Goal: Task Accomplishment & Management: Use online tool/utility

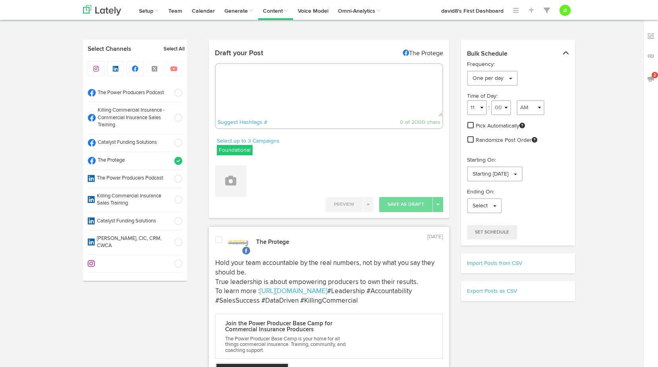
select select "55"
select select "11"
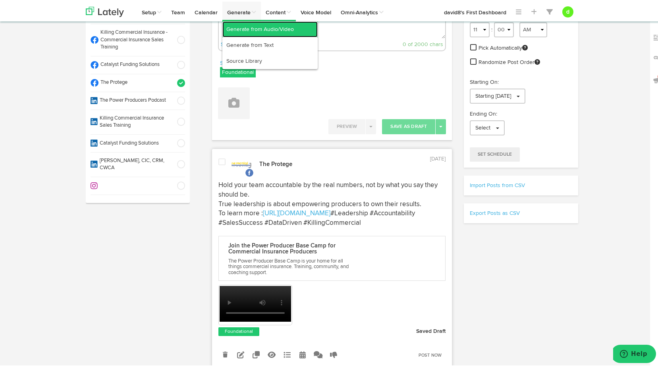
click at [251, 26] on link "Generate from Audio/Video" at bounding box center [269, 28] width 95 height 16
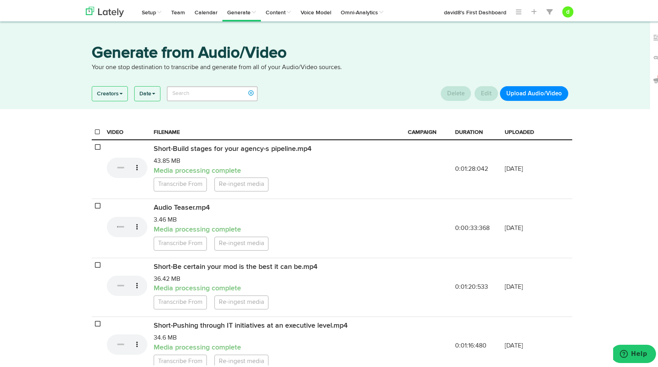
click at [537, 93] on button "Upload Audio/Video" at bounding box center [534, 92] width 68 height 15
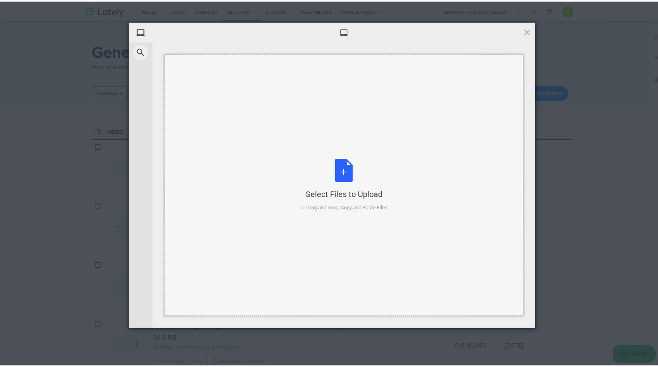
click at [354, 191] on div "Select Files to Upload" at bounding box center [344, 192] width 87 height 11
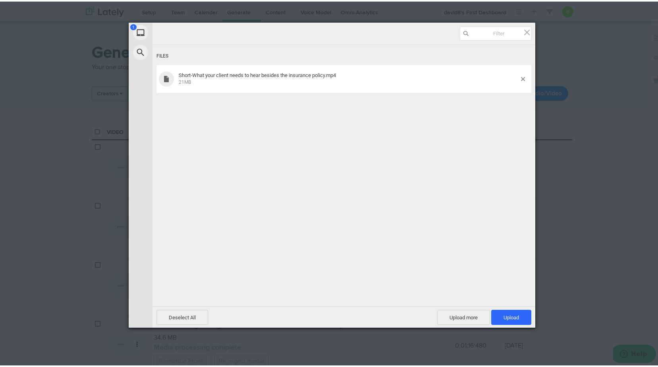
click at [125, 254] on div "1 My Device Web Search Files Short-What your client needs to hear besides the i…" at bounding box center [332, 183] width 664 height 367
click at [504, 314] on span "Upload 1" at bounding box center [511, 316] width 15 height 6
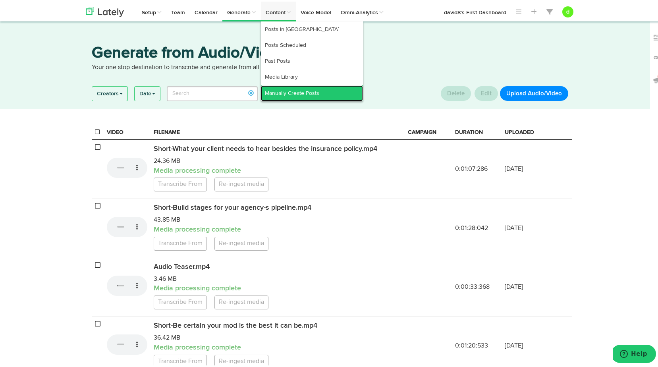
click at [297, 91] on link "Manually Create Posts" at bounding box center [312, 92] width 102 height 16
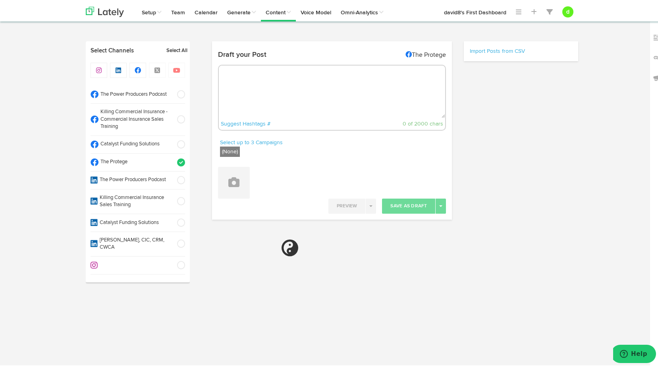
radio input "true"
select select "3"
select select "07"
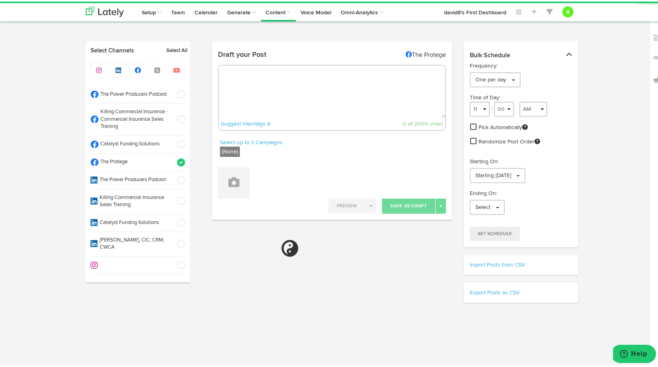
select select "11"
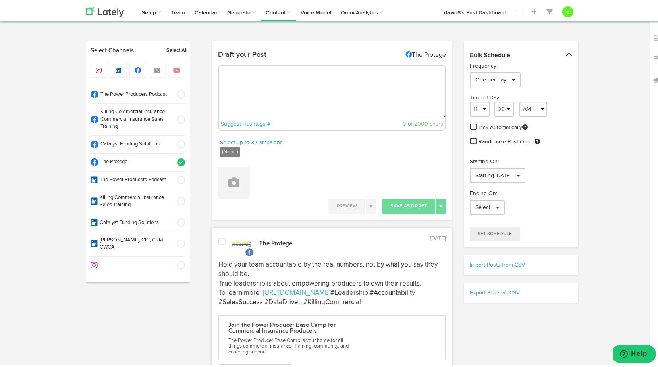
drag, startPoint x: 176, startPoint y: 117, endPoint x: 180, endPoint y: 135, distance: 18.4
click at [176, 118] on span at bounding box center [178, 118] width 13 height 8
click at [179, 160] on span at bounding box center [178, 161] width 13 height 8
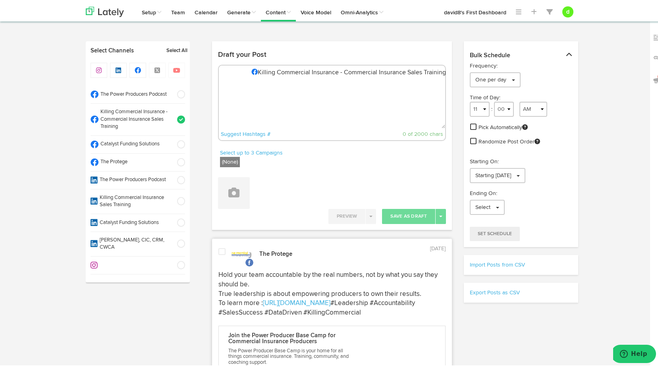
click at [267, 107] on textarea at bounding box center [332, 100] width 227 height 52
paste textarea ""Policies aren’t enough—clients need ongoing value, and budgeting for proper se…"
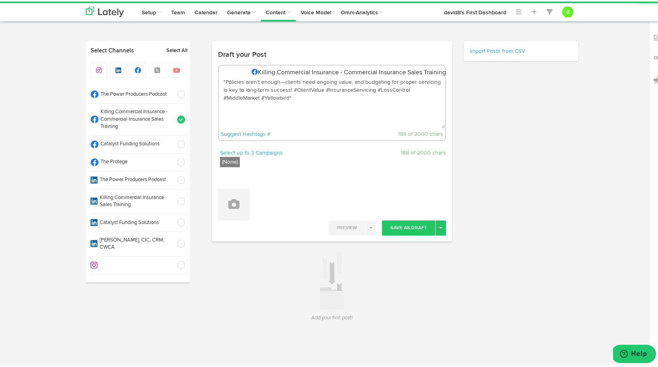
click at [290, 87] on textarea ""Policies aren’t enough—clients need ongoing value, and budgeting for proper se…" at bounding box center [332, 100] width 227 height 52
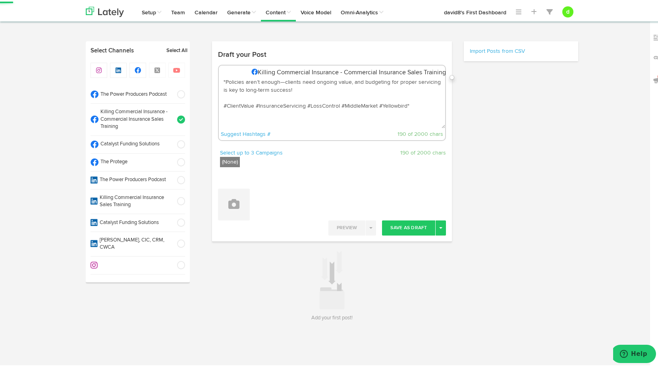
drag, startPoint x: 415, startPoint y: 102, endPoint x: 402, endPoint y: 92, distance: 16.4
click at [415, 102] on textarea ""Policies aren’t enough—clients need ongoing value, and budgeting for proper se…" at bounding box center [332, 100] width 227 height 52
click at [222, 77] on textarea ""Policies aren’t enough—clients need ongoing value, and budgeting for proper se…" at bounding box center [332, 100] width 227 height 52
click at [227, 94] on textarea "Policies aren’t enough—clients need ongoing value, and budgeting for proper ser…" at bounding box center [332, 100] width 227 height 52
paste textarea "To learn more : [URL][DOMAIN_NAME]"
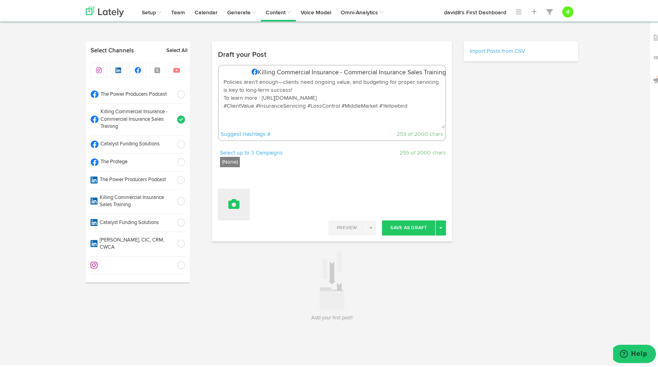
type textarea "Policies aren’t enough—clients need ongoing value, and budgeting for proper ser…"
click at [229, 206] on icon at bounding box center [233, 202] width 11 height 11
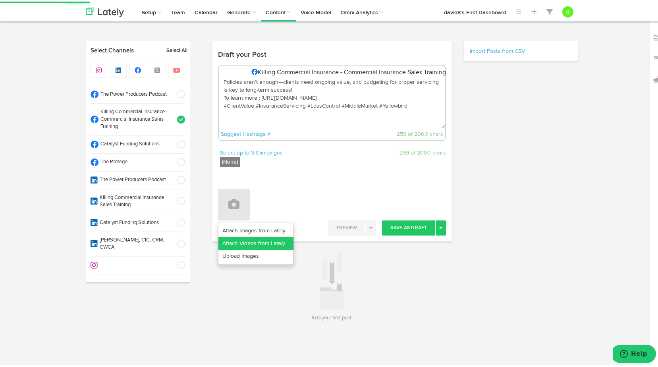
click at [262, 246] on link "Attach Videos from Lately" at bounding box center [255, 241] width 75 height 13
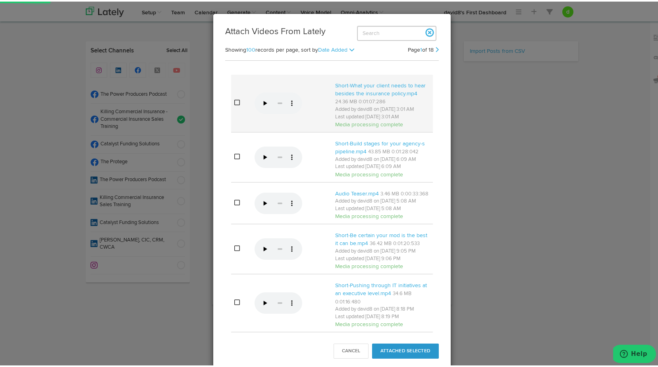
click at [231, 97] on td at bounding box center [241, 102] width 20 height 58
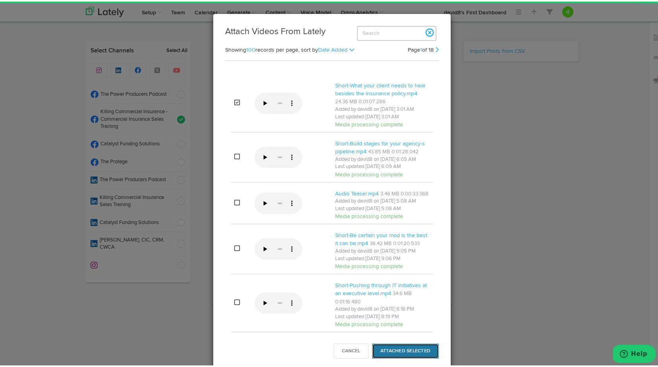
click at [390, 347] on button "Attached Selected" at bounding box center [405, 349] width 67 height 15
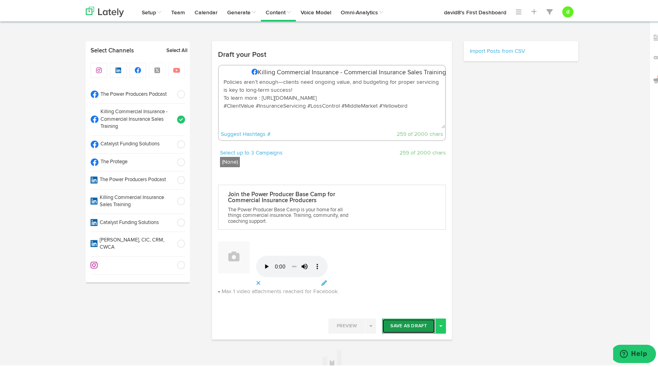
click at [406, 322] on button "Save As Draft" at bounding box center [408, 324] width 53 height 15
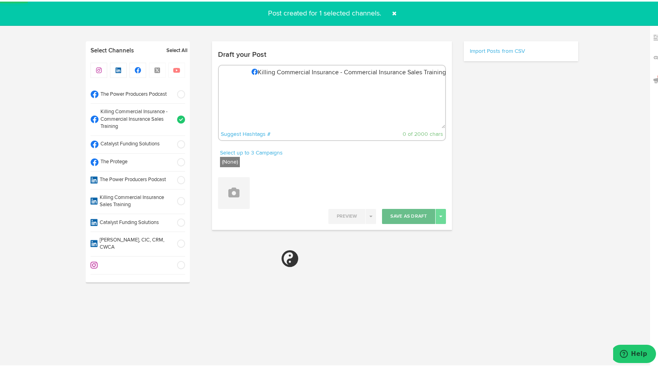
select select "11"
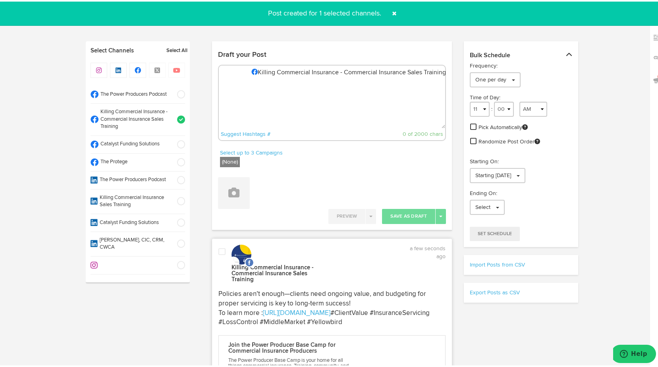
click at [220, 248] on span at bounding box center [221, 250] width 7 height 8
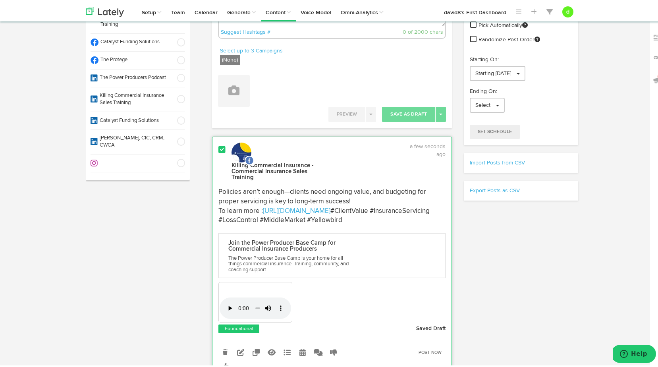
scroll to position [119, 0]
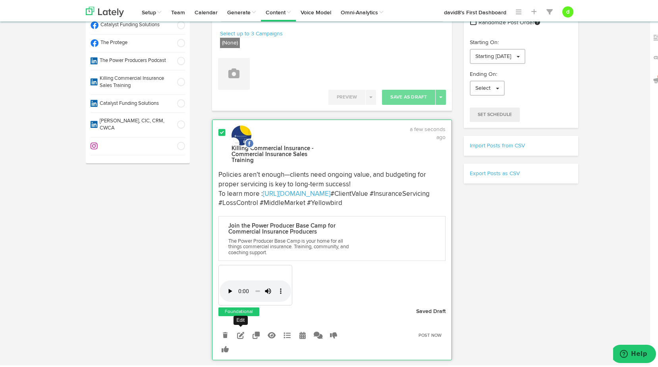
click at [241, 332] on icon at bounding box center [240, 333] width 7 height 7
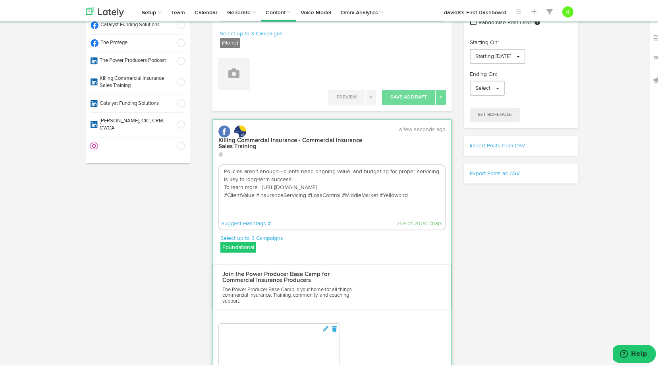
click at [231, 241] on label "Foundational" at bounding box center [238, 246] width 36 height 10
click at [225, 283] on icon at bounding box center [226, 287] width 7 height 8
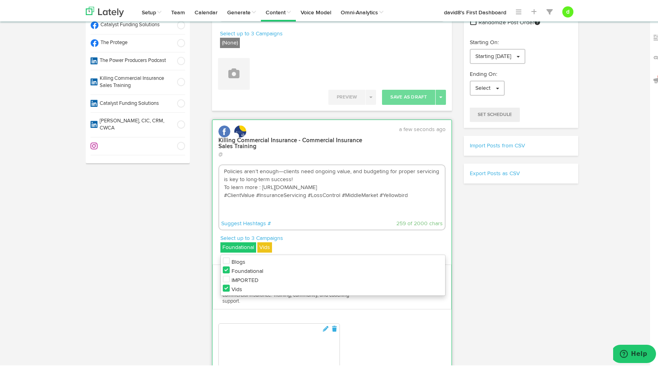
click at [225, 266] on icon at bounding box center [226, 268] width 7 height 8
click at [335, 233] on p "Select up to 3 Campaigns" at bounding box center [333, 237] width 226 height 8
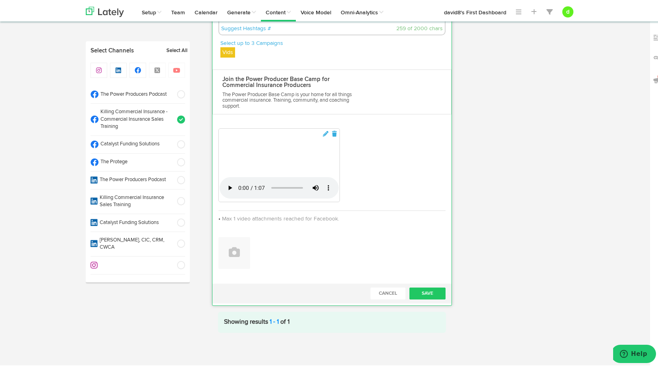
scroll to position [642, 0]
click at [429, 291] on button "Save" at bounding box center [427, 292] width 37 height 12
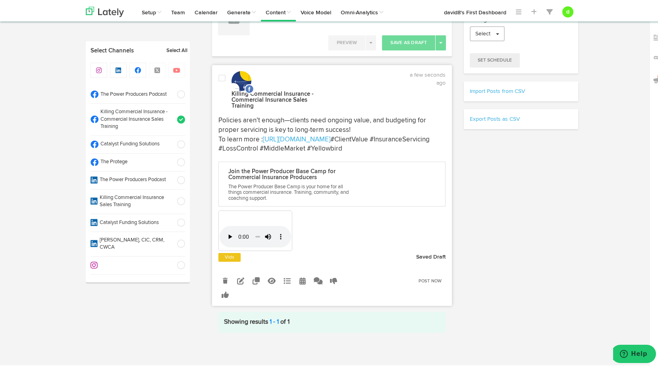
scroll to position [172, 0]
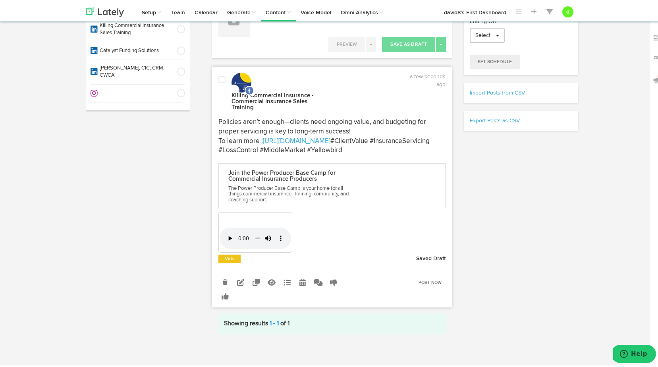
click at [223, 79] on div at bounding box center [221, 92] width 19 height 36
click at [437, 281] on link "Post Now" at bounding box center [430, 281] width 31 height 11
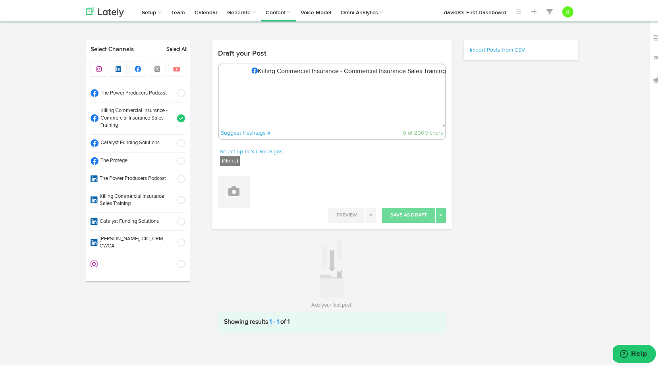
scroll to position [0, 0]
